Goal: Information Seeking & Learning: Learn about a topic

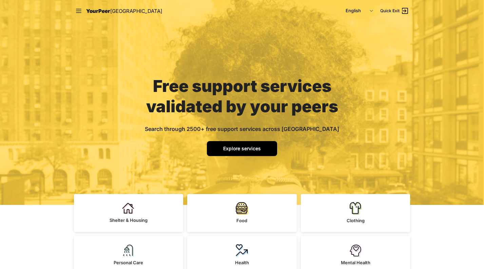
click at [270, 150] on link "Explore services" at bounding box center [242, 148] width 70 height 15
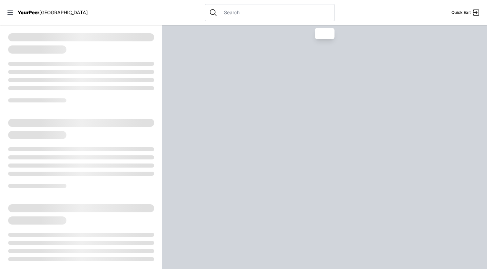
select select "recentlyUpdated"
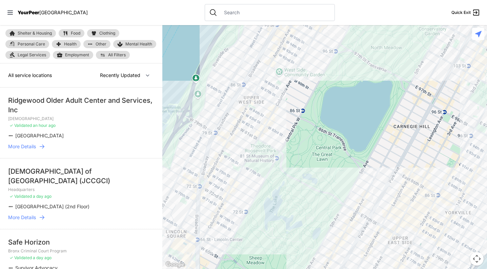
click at [130, 43] on span "Mental Health" at bounding box center [138, 43] width 27 height 5
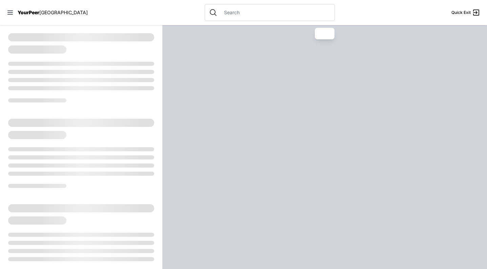
select select "recentlyUpdated"
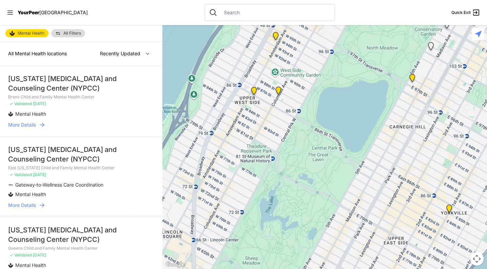
click at [71, 31] on span "All Filters" at bounding box center [72, 33] width 18 height 4
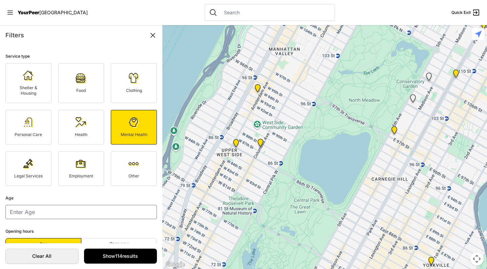
scroll to position [13, 0]
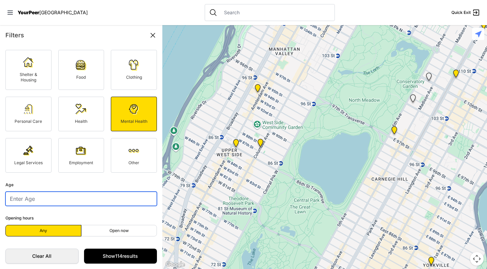
click at [41, 199] on input "number" at bounding box center [81, 199] width 152 height 14
click at [104, 253] on link "Show 114 results" at bounding box center [120, 256] width 73 height 15
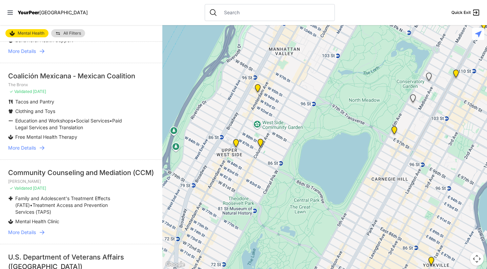
scroll to position [379, 0]
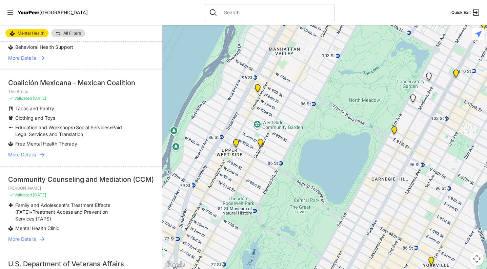
click at [69, 83] on div "Coalición Mexicana - Mexican Coalition" at bounding box center [81, 82] width 146 height 9
click at [38, 155] on link "More Details" at bounding box center [81, 154] width 146 height 7
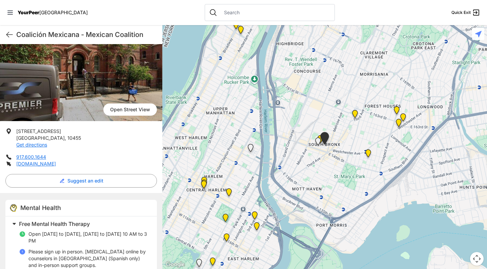
scroll to position [53, 0]
click at [9, 37] on icon at bounding box center [9, 35] width 8 height 8
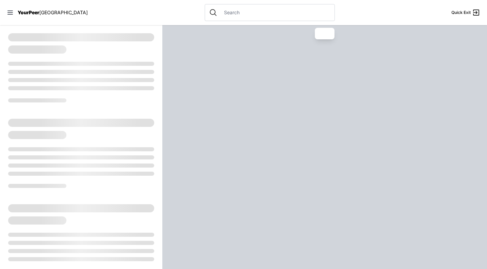
select select "recentlyUpdated"
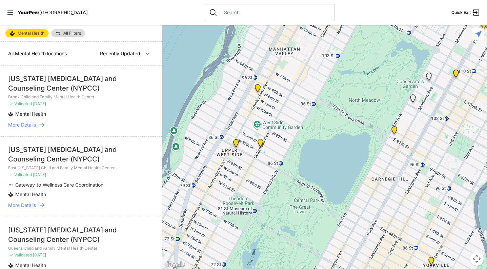
click at [30, 12] on span "YourPeer" at bounding box center [29, 12] width 22 height 6
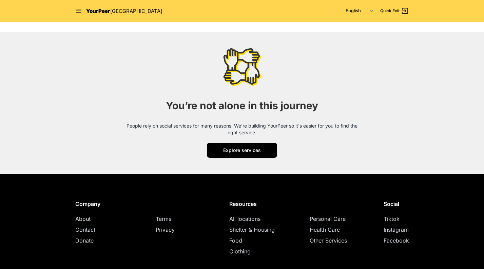
scroll to position [865, 0]
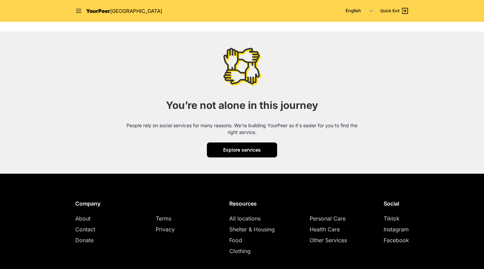
click at [259, 151] on span "Explore services" at bounding box center [242, 150] width 38 height 6
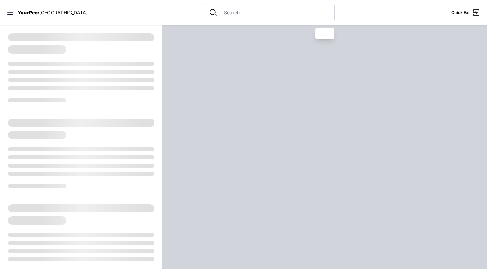
select select "recentlyUpdated"
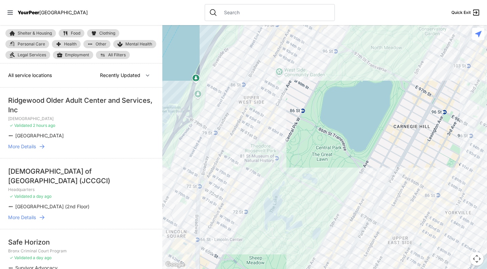
click at [42, 34] on span "Shelter & Housing" at bounding box center [35, 33] width 34 height 4
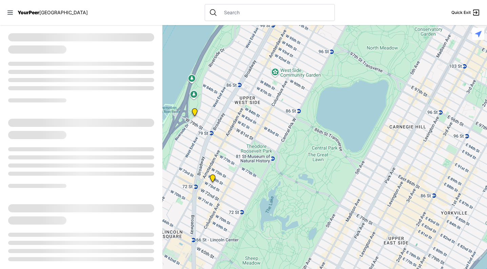
select select "recentlyUpdated"
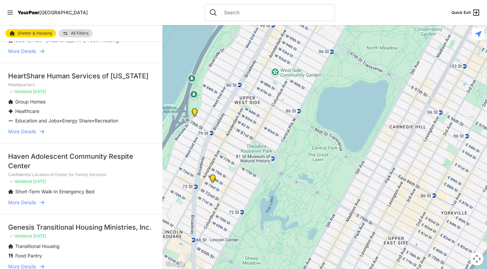
scroll to position [687, 0]
click at [33, 131] on span "More Details" at bounding box center [22, 131] width 28 height 7
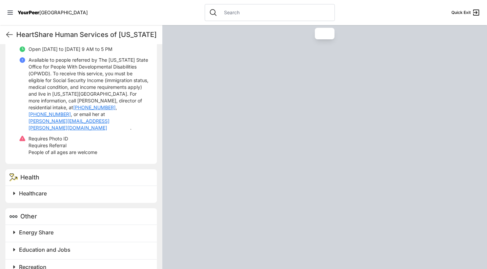
scroll to position [265, 0]
click at [42, 189] on span "Healthcare" at bounding box center [33, 192] width 28 height 7
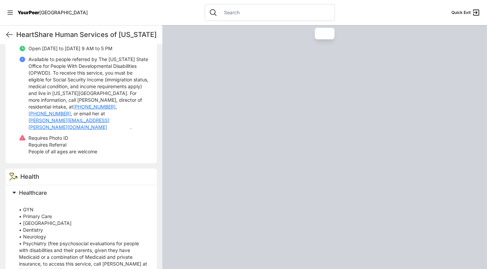
click at [42, 189] on span "Healthcare" at bounding box center [33, 192] width 28 height 7
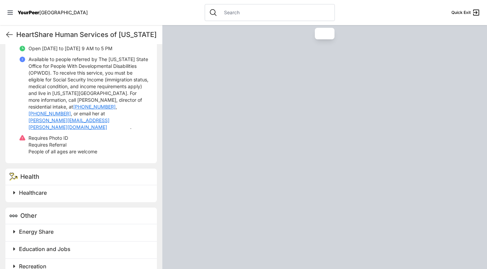
click at [37, 228] on span "Energy Share" at bounding box center [36, 231] width 35 height 7
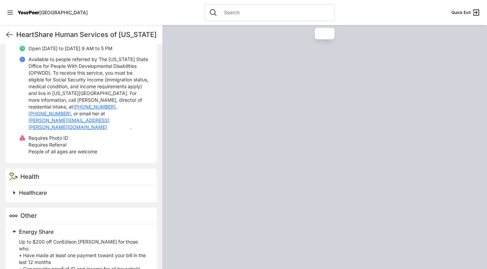
click at [37, 228] on span "Energy Share" at bounding box center [36, 231] width 35 height 7
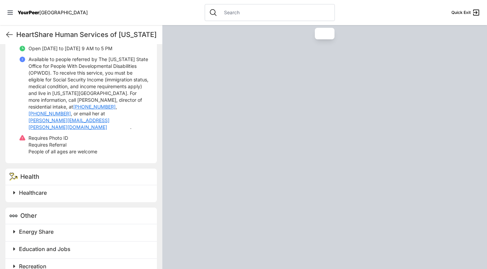
click at [35, 246] on span "Education and Jobs" at bounding box center [45, 249] width 52 height 7
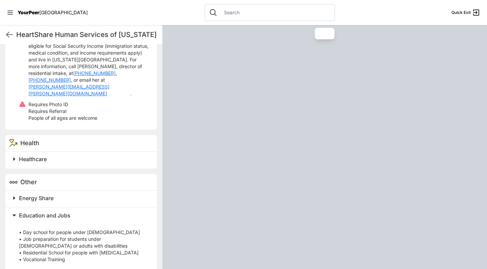
scroll to position [309, 0]
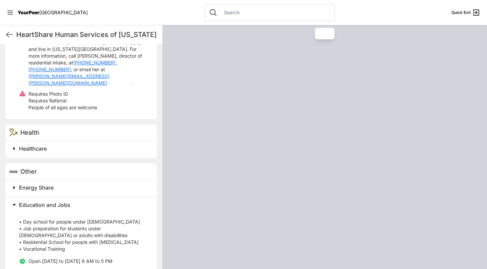
click at [46, 201] on span "Education and Jobs" at bounding box center [45, 204] width 52 height 7
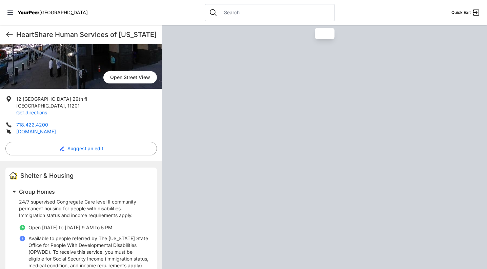
scroll to position [0, 0]
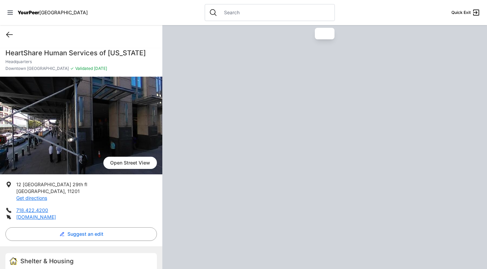
click at [6, 36] on icon at bounding box center [9, 35] width 8 height 8
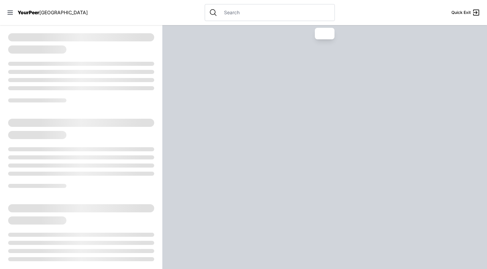
select select "recentlyUpdated"
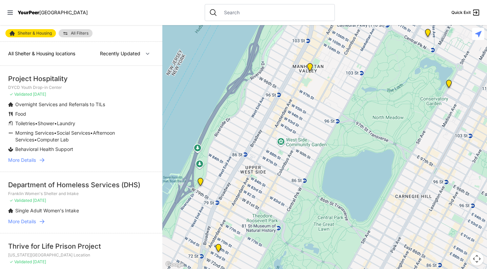
click at [27, 13] on span "YourPeer" at bounding box center [29, 12] width 22 height 6
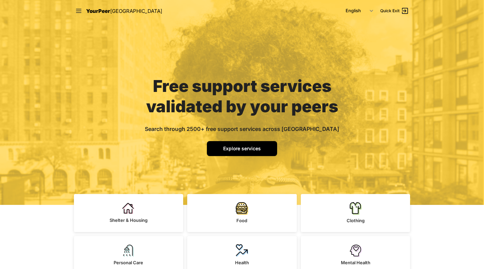
click at [239, 154] on link "Explore services" at bounding box center [242, 148] width 70 height 15
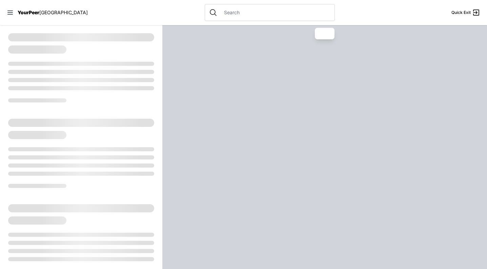
select select "recentlyUpdated"
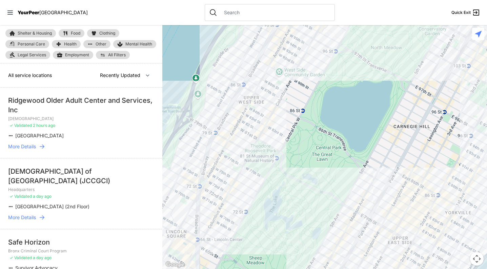
click at [27, 12] on span "YourPeer" at bounding box center [29, 12] width 22 height 6
